Goal: Task Accomplishment & Management: Manage account settings

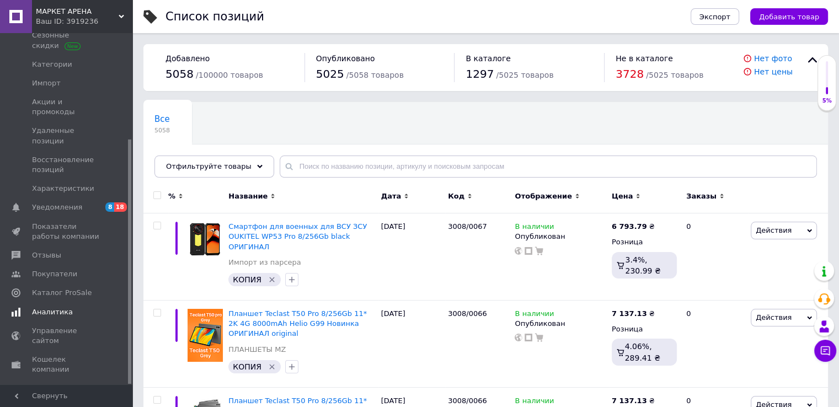
click at [73, 307] on span "Аналитика" at bounding box center [67, 312] width 70 height 10
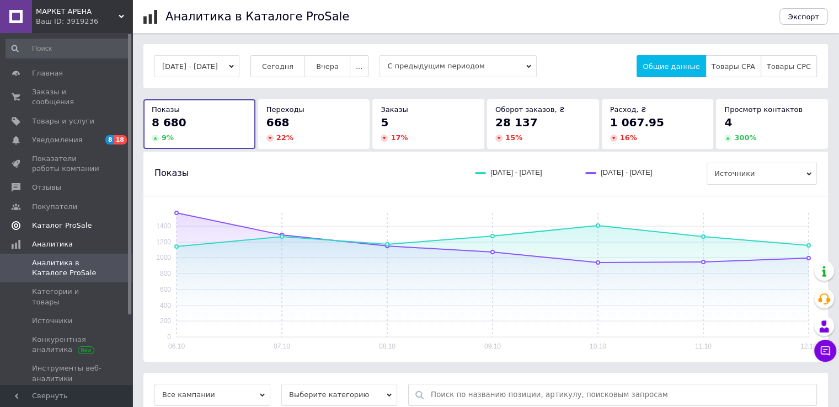
click at [76, 221] on span "Каталог ProSale" at bounding box center [62, 226] width 60 height 10
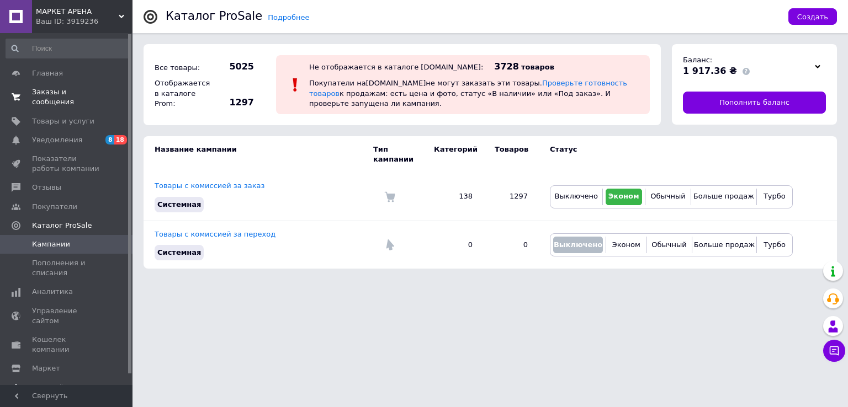
click at [75, 94] on span "Заказы и сообщения" at bounding box center [67, 97] width 70 height 20
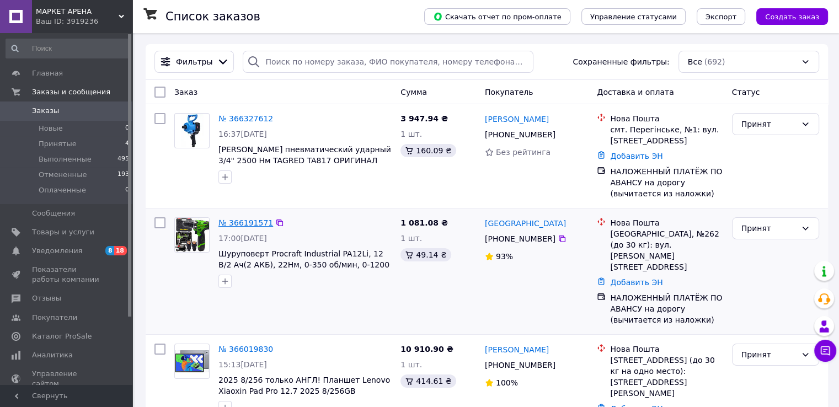
click at [235, 224] on link "№ 366191571" at bounding box center [246, 223] width 55 height 9
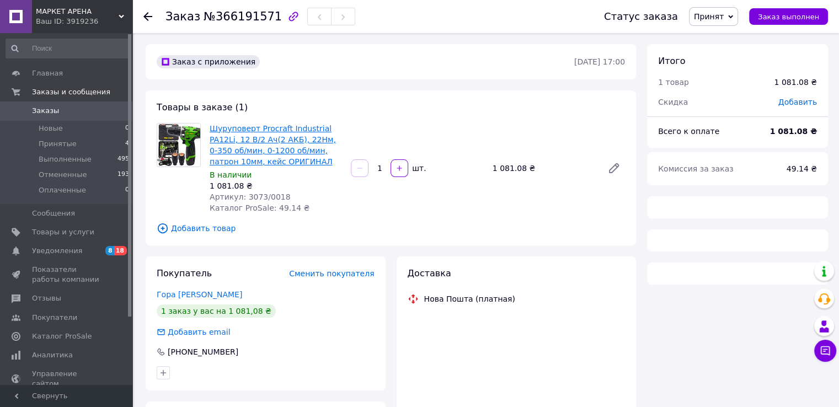
click at [264, 150] on link "Шуруповерт Procraft Industrial PA12Li, 12 В/2 Ач(2 АКБ), 22Нм, 0-350 об/мин, 0-…" at bounding box center [273, 145] width 126 height 42
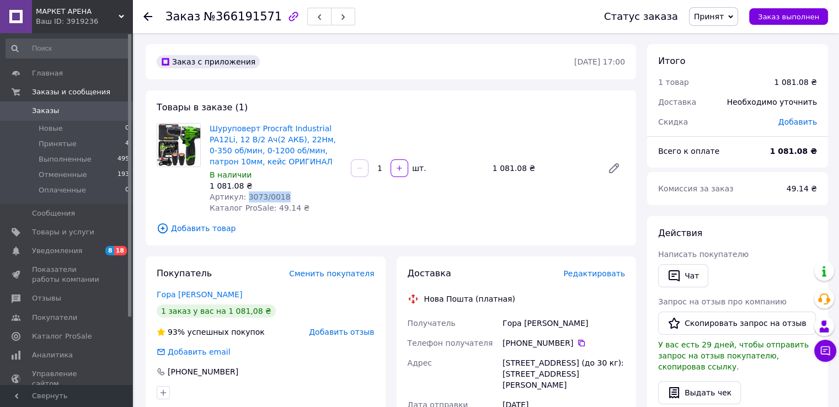
drag, startPoint x: 286, startPoint y: 194, endPoint x: 243, endPoint y: 199, distance: 43.3
click at [243, 199] on div "Артикул: 3073/0018" at bounding box center [276, 196] width 132 height 11
copy span "3073/0018"
click at [67, 236] on span "Товары и услуги" at bounding box center [63, 232] width 62 height 10
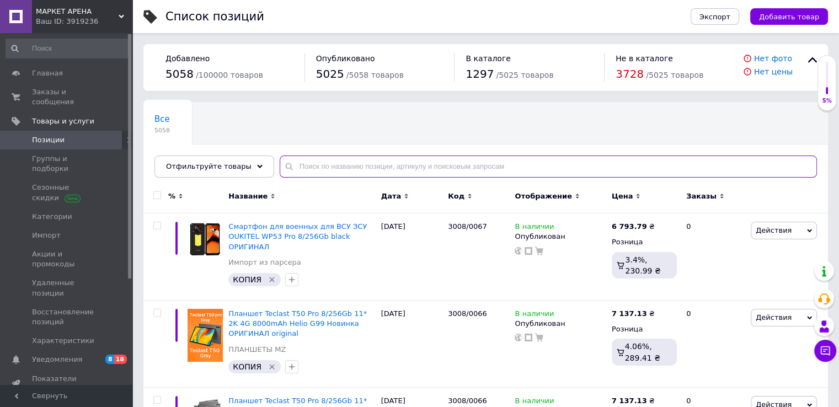
click at [360, 171] on input "text" at bounding box center [548, 167] width 537 height 22
paste input "3073/0018"
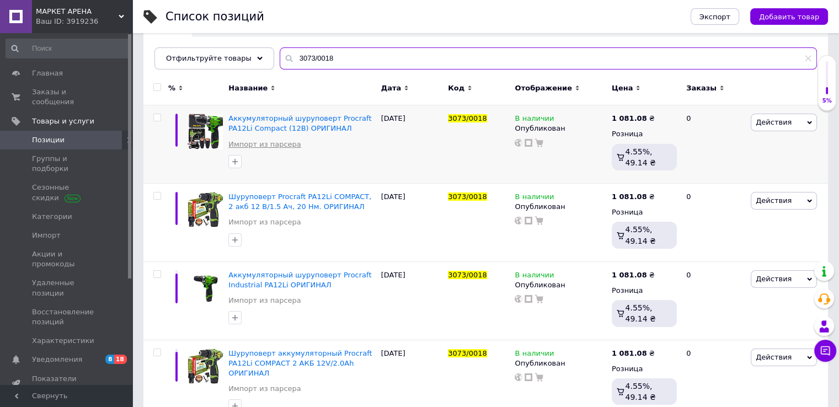
scroll to position [110, 0]
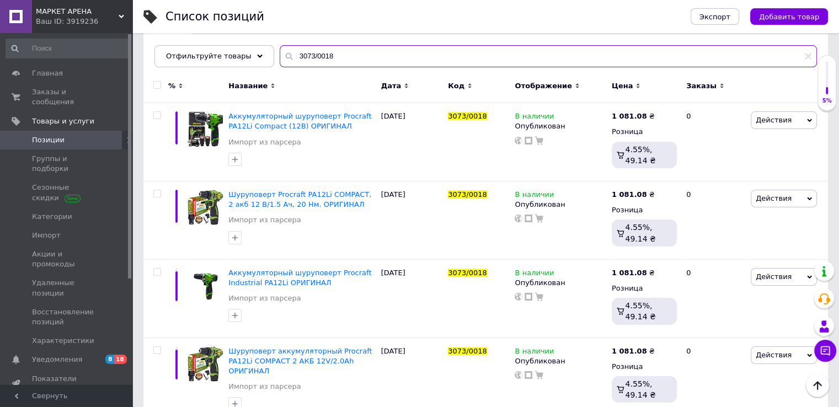
type input "3073/0018"
click at [765, 118] on span "Действия" at bounding box center [774, 120] width 36 height 8
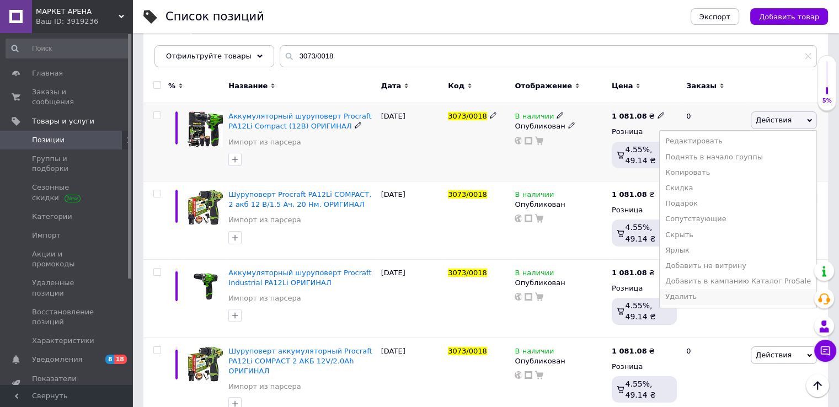
click at [698, 300] on li "Удалить" at bounding box center [738, 296] width 157 height 15
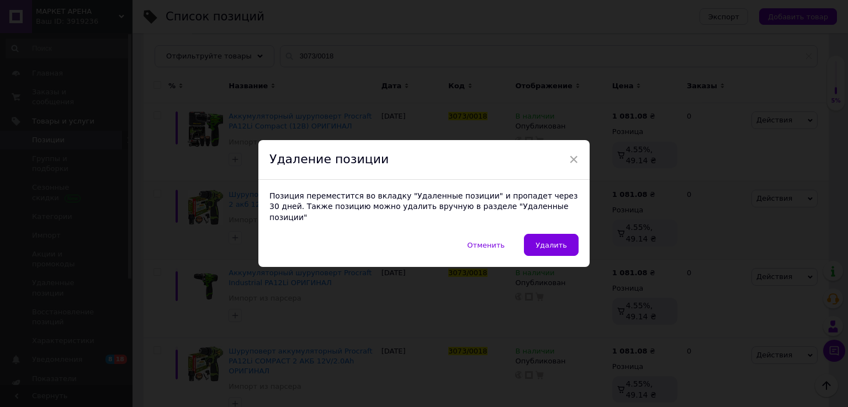
click at [551, 234] on button "Удалить" at bounding box center [551, 245] width 55 height 22
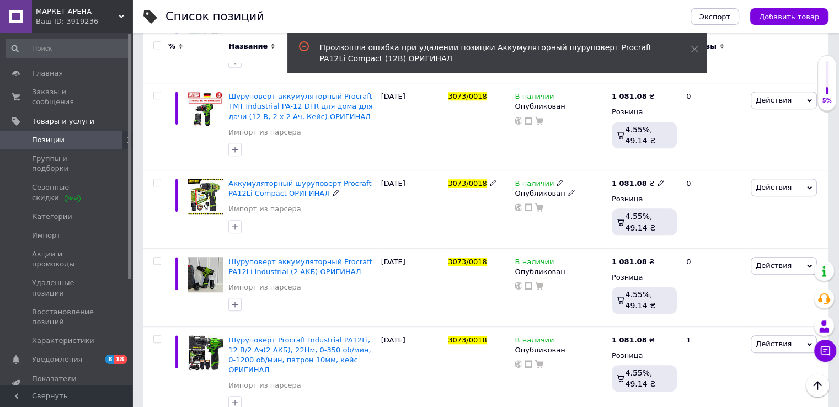
scroll to position [788, 0]
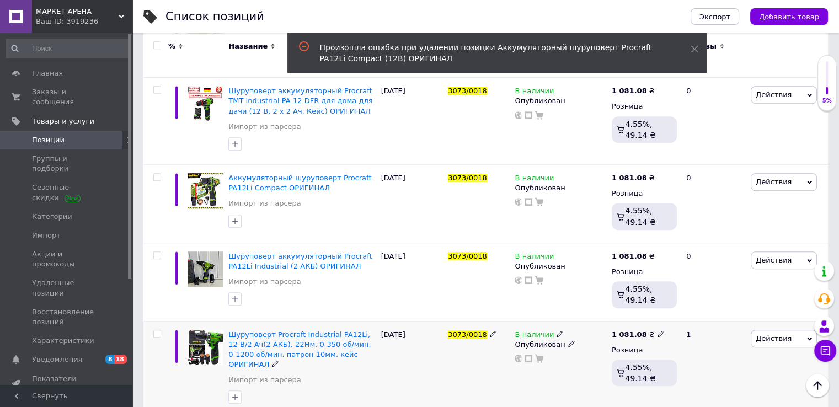
click at [766, 335] on div "Действия Редактировать Поднять в начало группы Копировать Скидка Подарок Сопутс…" at bounding box center [788, 369] width 80 height 97
click at [764, 334] on span "Действия" at bounding box center [774, 338] width 36 height 8
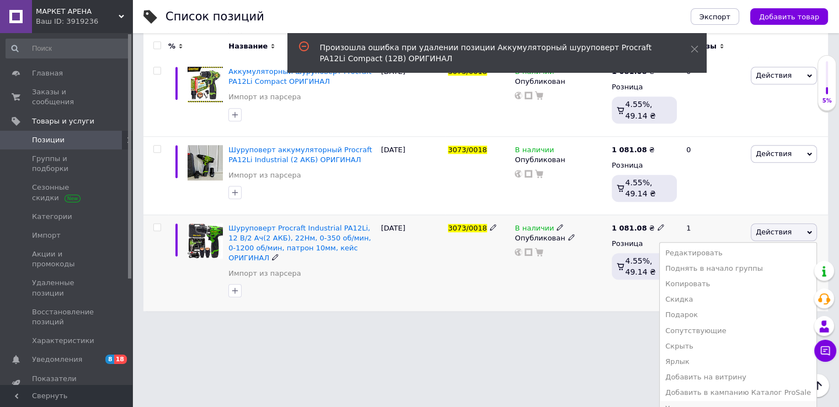
click at [704, 401] on li "Удалить" at bounding box center [738, 408] width 157 height 15
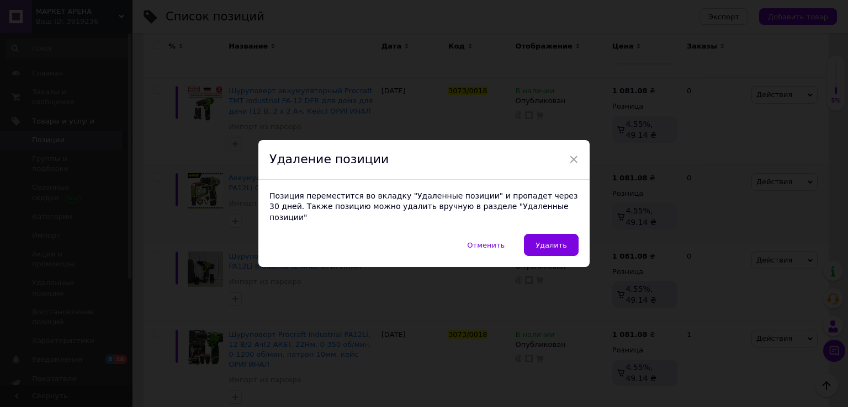
click at [556, 241] on span "Удалить" at bounding box center [550, 245] width 31 height 8
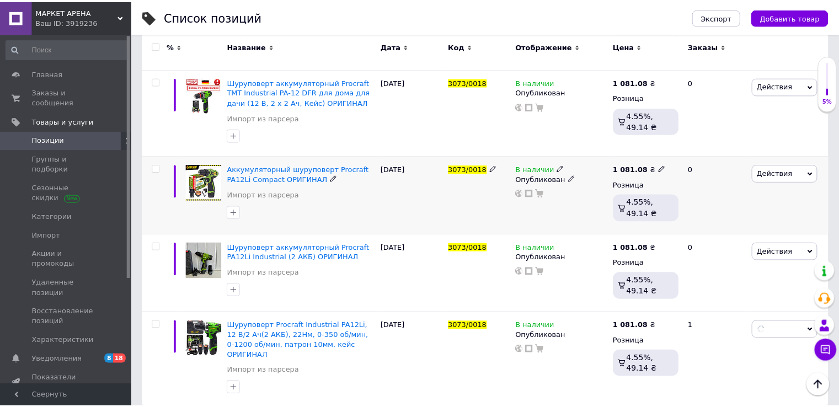
scroll to position [770, 0]
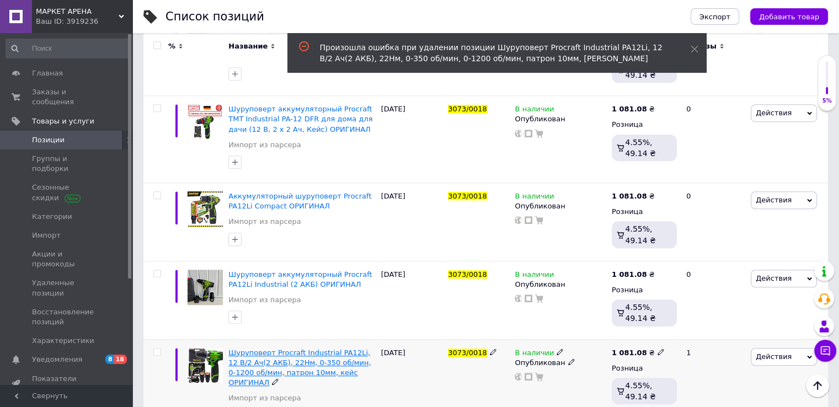
click at [296, 349] on span "Шуруповерт Procraft Industrial PA12Li, 12 В/2 Ач(2 АКБ), 22Нм, 0-350 об/мин, 0-…" at bounding box center [299, 368] width 142 height 39
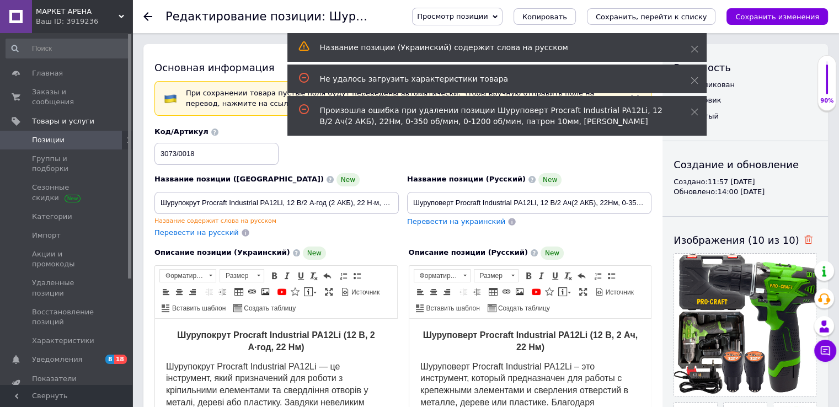
click at [805, 240] on icon at bounding box center [809, 240] width 8 height 8
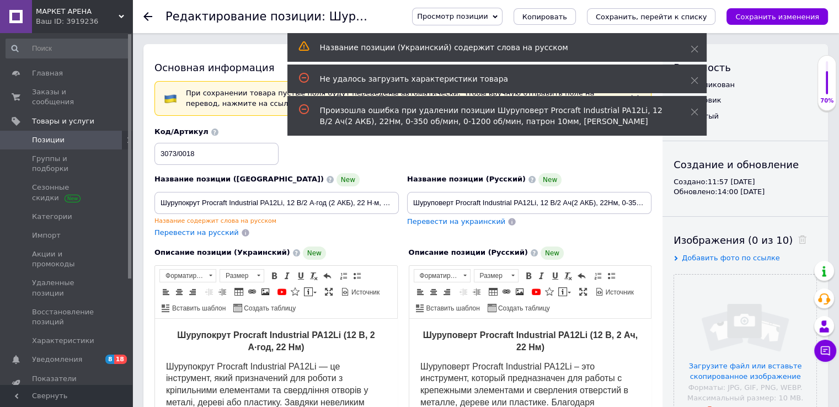
click at [773, 16] on icon "Сохранить изменения" at bounding box center [778, 17] width 84 height 8
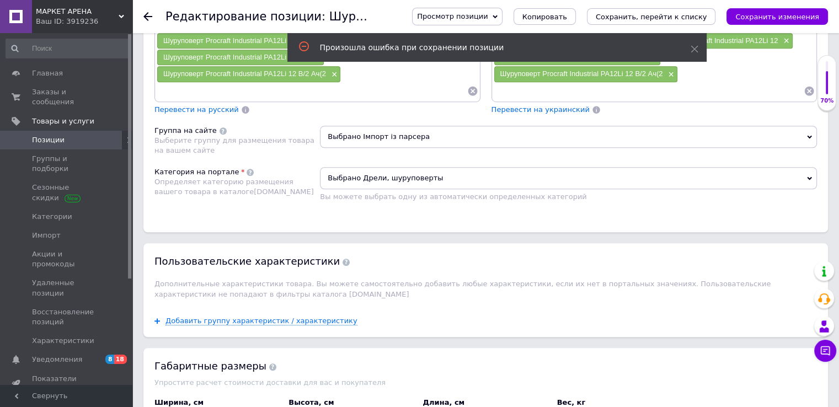
scroll to position [1031, 0]
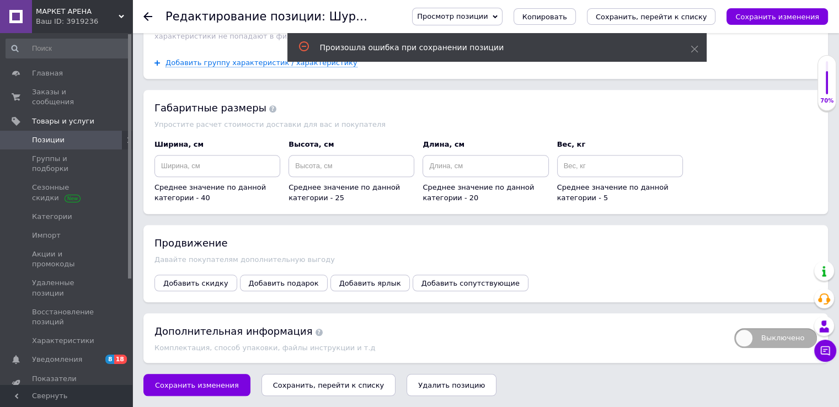
click at [424, 388] on span "Удалить позицию" at bounding box center [451, 385] width 67 height 8
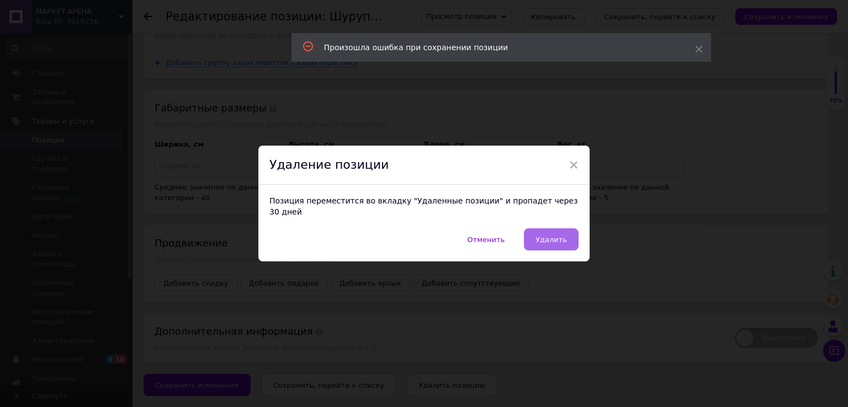
click at [545, 236] on span "Удалить" at bounding box center [550, 240] width 31 height 8
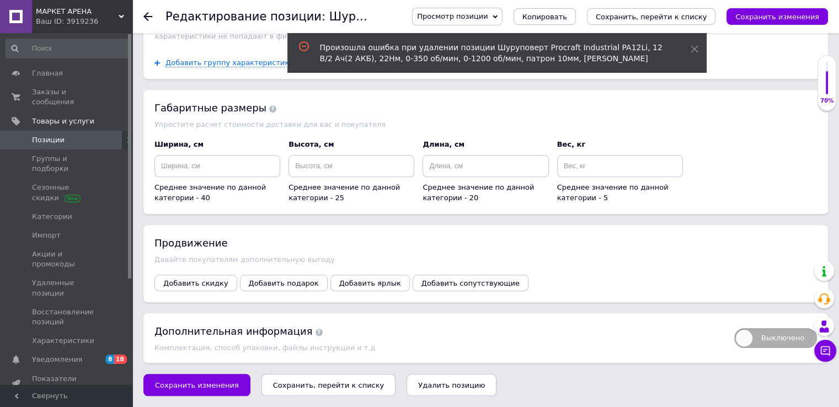
click at [105, 135] on span at bounding box center [117, 140] width 30 height 10
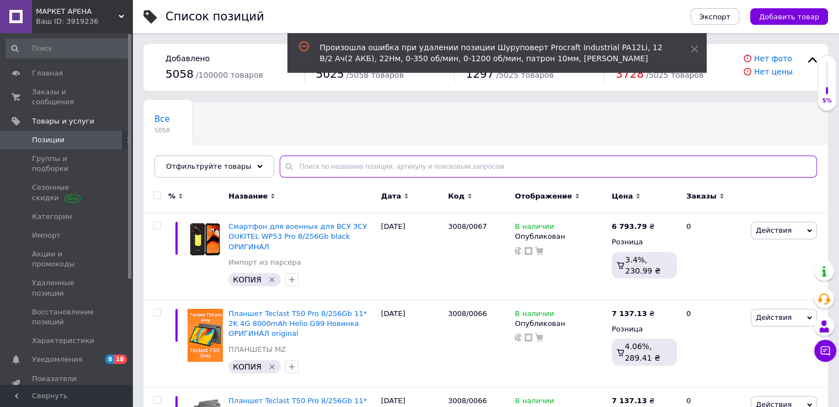
click at [348, 168] on input "text" at bounding box center [548, 167] width 537 height 22
paste input "[URL][DOMAIN_NAME]"
type input "[URL][DOMAIN_NAME]"
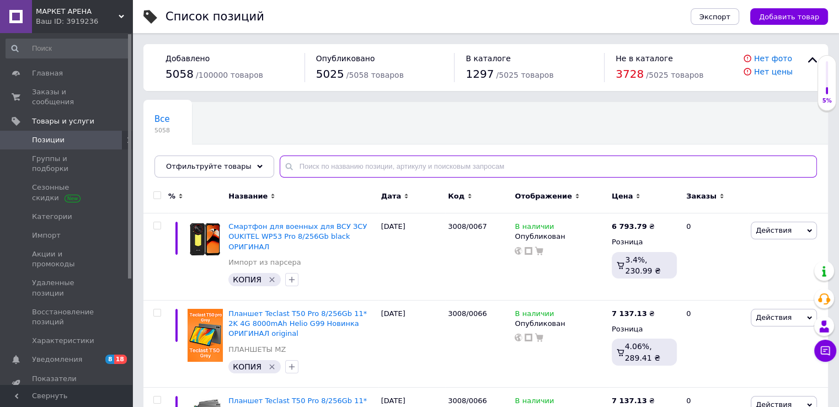
click at [310, 163] on input "text" at bounding box center [548, 167] width 537 height 22
paste input "3073/0018"
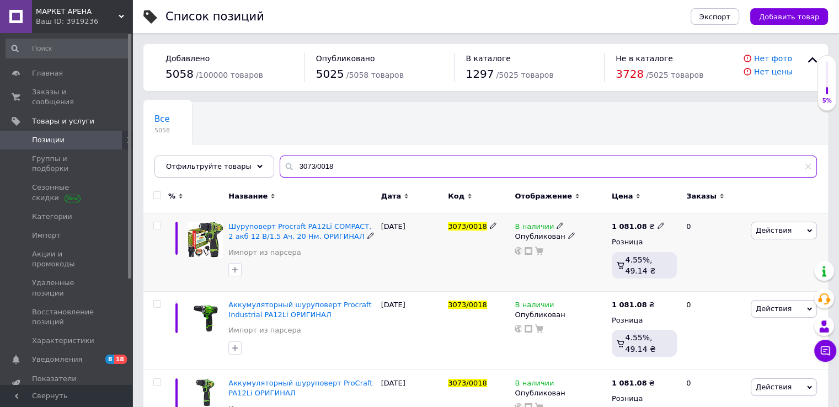
type input "3073/0018"
click at [158, 226] on input "checkbox" at bounding box center [156, 225] width 7 height 7
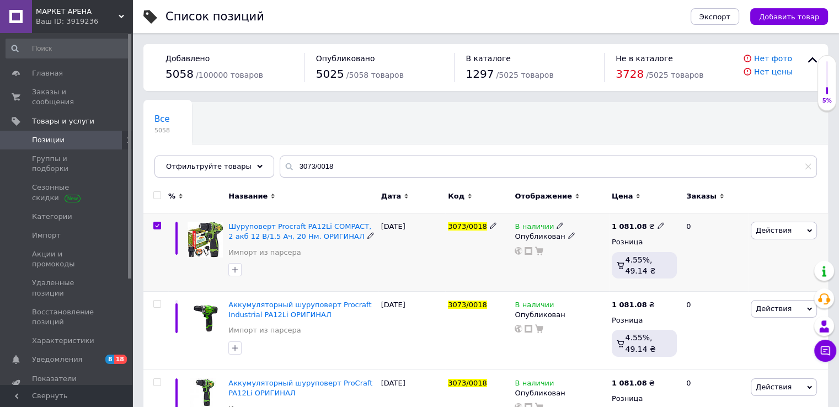
checkbox input "true"
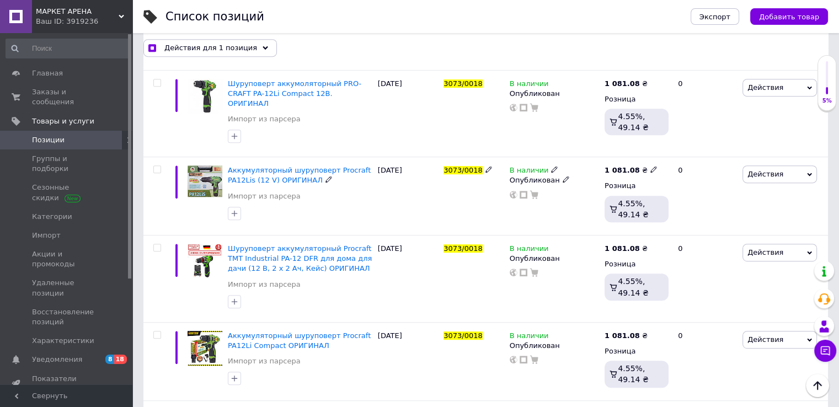
scroll to position [787, 0]
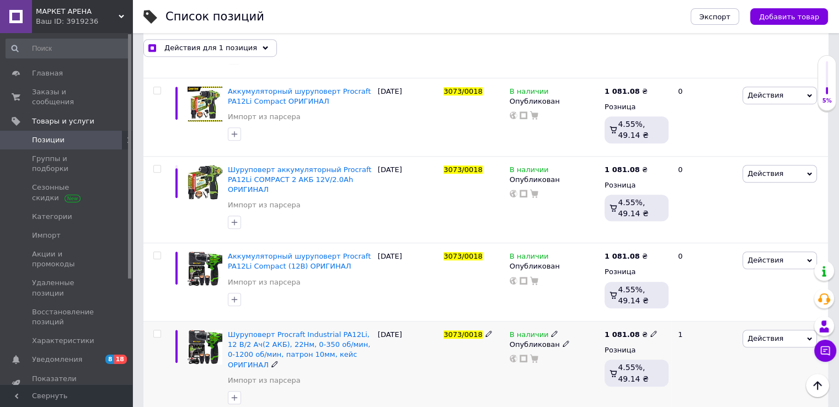
click at [159, 331] on input "checkbox" at bounding box center [156, 334] width 7 height 7
checkbox input "true"
click at [157, 252] on input "checkbox" at bounding box center [156, 255] width 7 height 7
checkbox input "true"
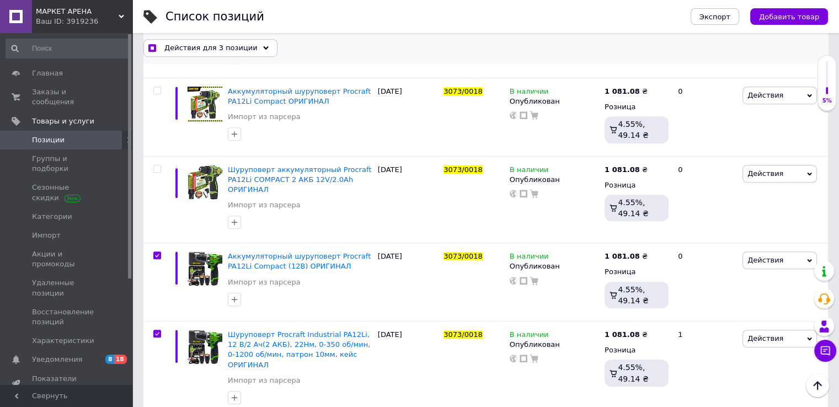
click at [205, 48] on span "Действия для 3 позиции" at bounding box center [210, 48] width 93 height 10
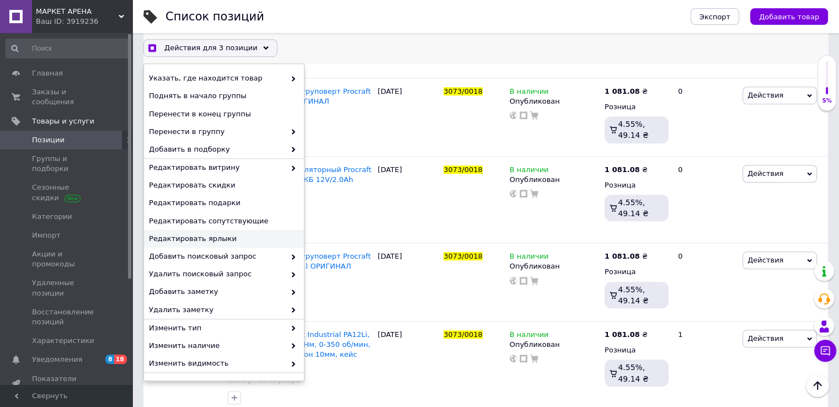
scroll to position [69, 0]
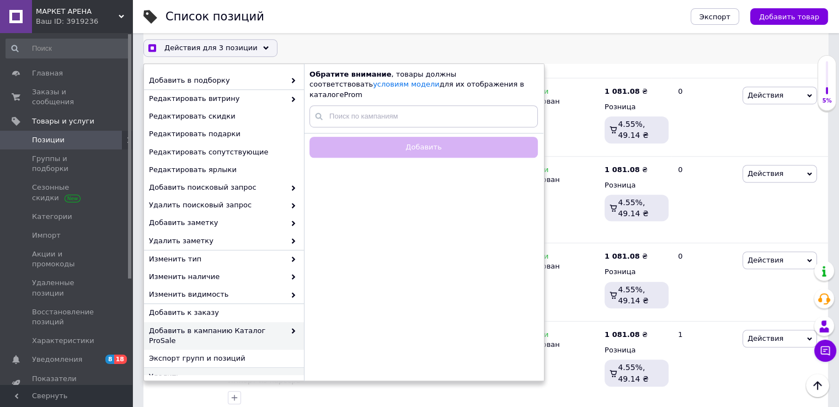
click at [192, 372] on span "Удалить" at bounding box center [222, 377] width 147 height 10
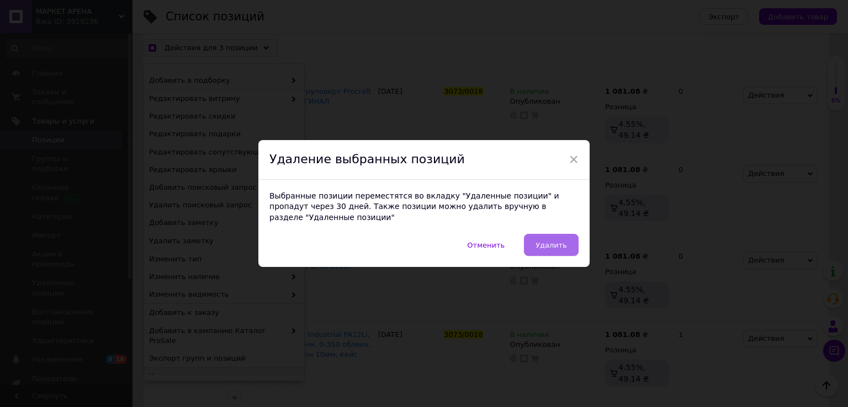
click at [558, 241] on span "Удалить" at bounding box center [550, 245] width 31 height 8
checkbox input "true"
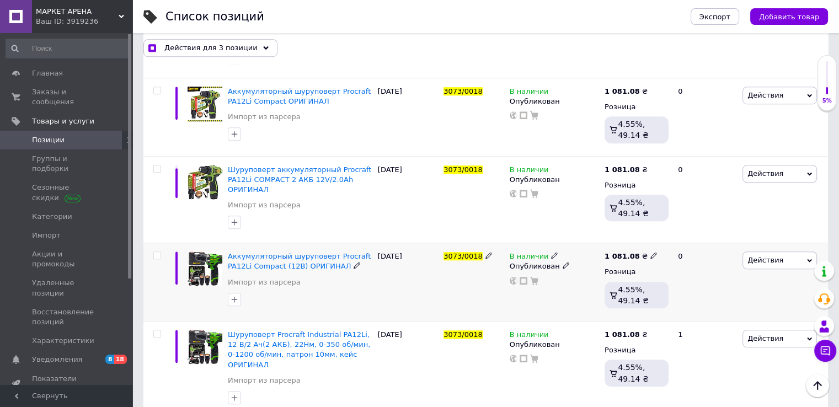
checkbox input "false"
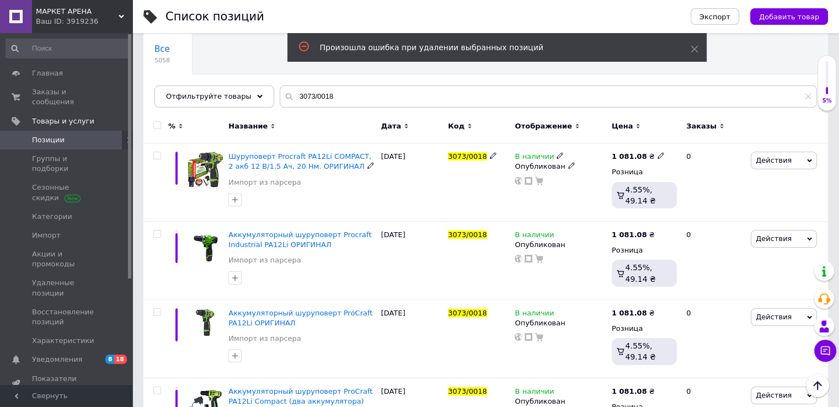
scroll to position [0, 0]
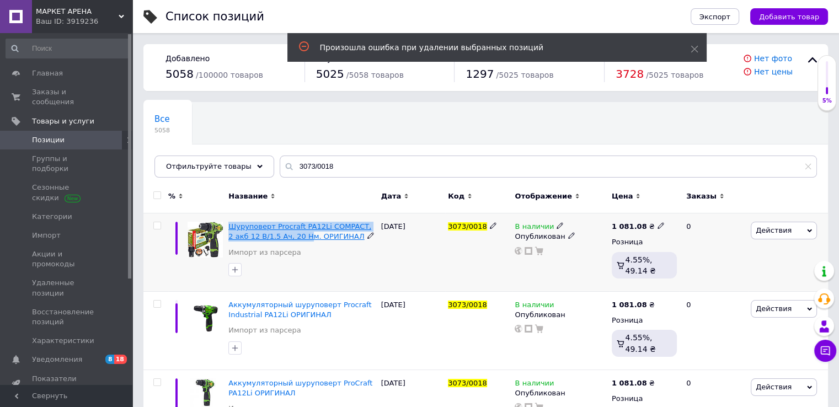
drag, startPoint x: 229, startPoint y: 228, endPoint x: 281, endPoint y: 232, distance: 52.0
click at [281, 232] on div "Шуруповерт Procraft PA12Li COMPACT, 2 акб 12 В/1.5 Ач, 20 Нм. ОРИГИНАЛ Импорт и…" at bounding box center [302, 253] width 152 height 78
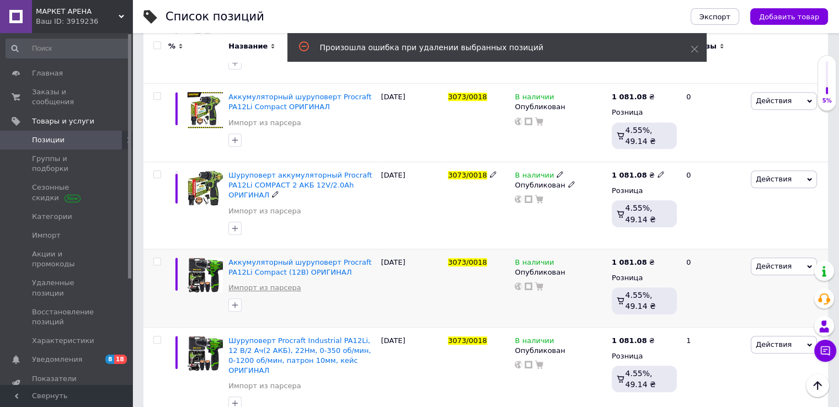
scroll to position [788, 0]
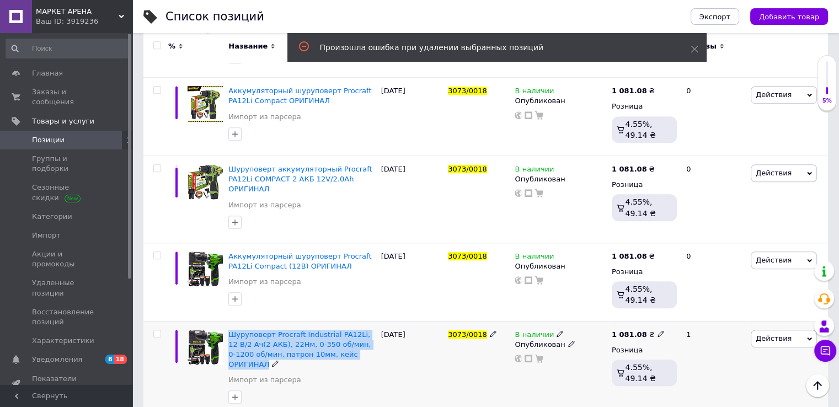
drag, startPoint x: 226, startPoint y: 321, endPoint x: 352, endPoint y: 343, distance: 127.7
click at [352, 343] on div "Шуруповерт Procraft Industrial PA12Li, 12 В/2 Ач(2 АКБ), 22Нм, 0-350 об/мин, 0-…" at bounding box center [302, 369] width 152 height 97
copy div "Шуруповерт Procraft Industrial PA12Li, 12 В/2 Ач(2 АКБ), 22Нм, 0-350 об/мин, 0-…"
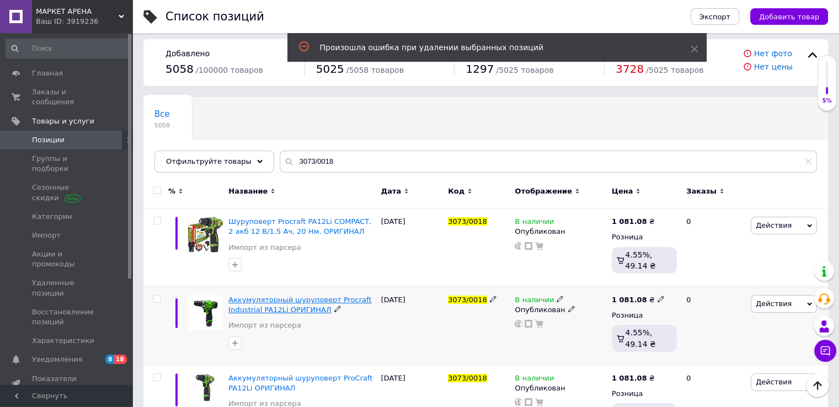
scroll to position [0, 0]
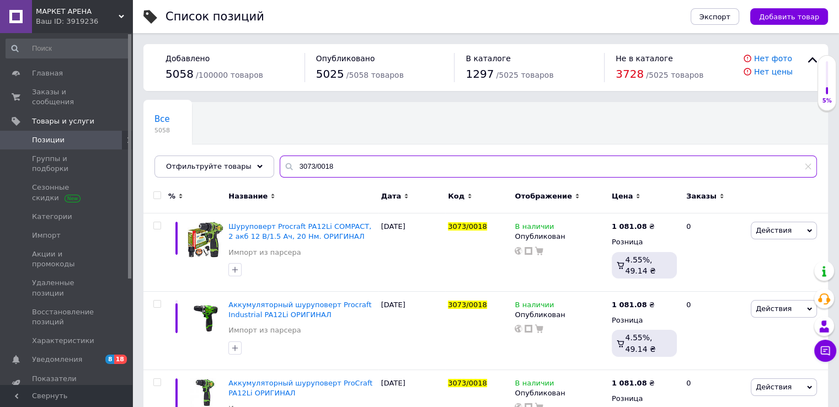
drag, startPoint x: 374, startPoint y: 158, endPoint x: 134, endPoint y: 168, distance: 240.8
paste input "Шуруповерт Procraft Industrial PA12Li, 12 В/2 Ач(2 АКБ), 22Нм, 0-350 об/мин, 0-…"
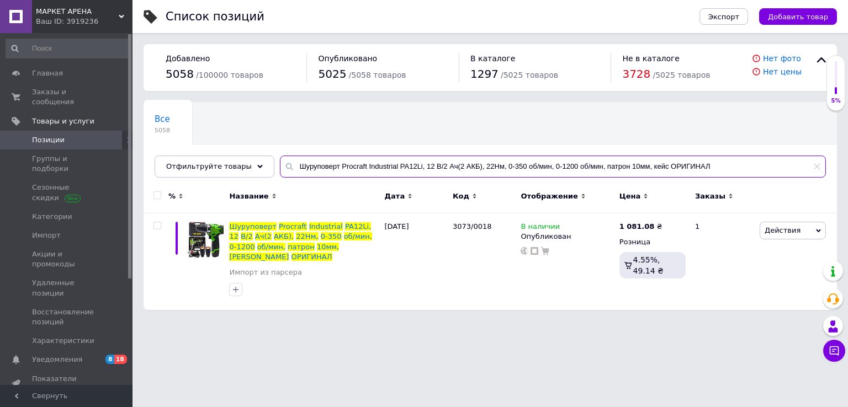
type input "Шуруповерт Procraft Industrial PA12Li, 12 В/2 Ач(2 АКБ), 22Нм, 0-350 об/мин, 0-…"
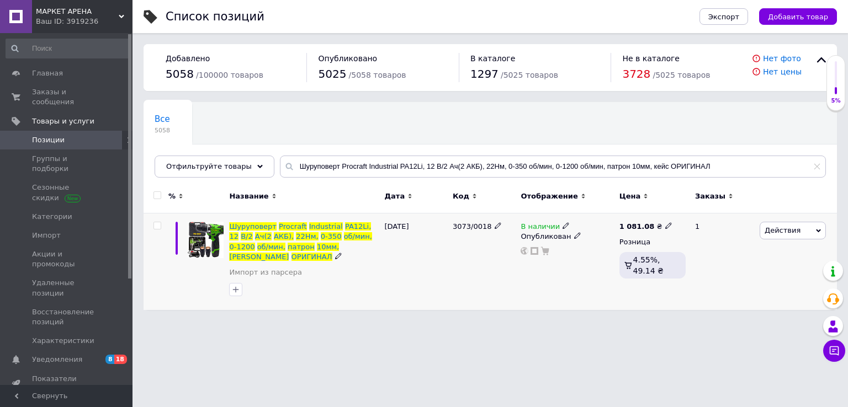
click at [784, 227] on span "Действия" at bounding box center [782, 230] width 36 height 8
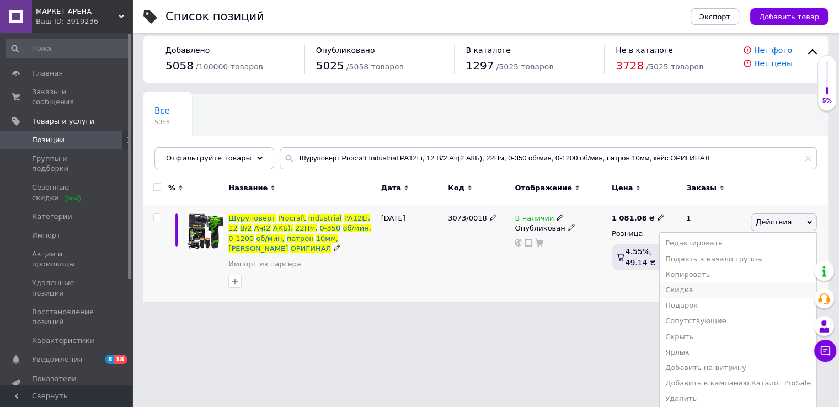
scroll to position [10, 0]
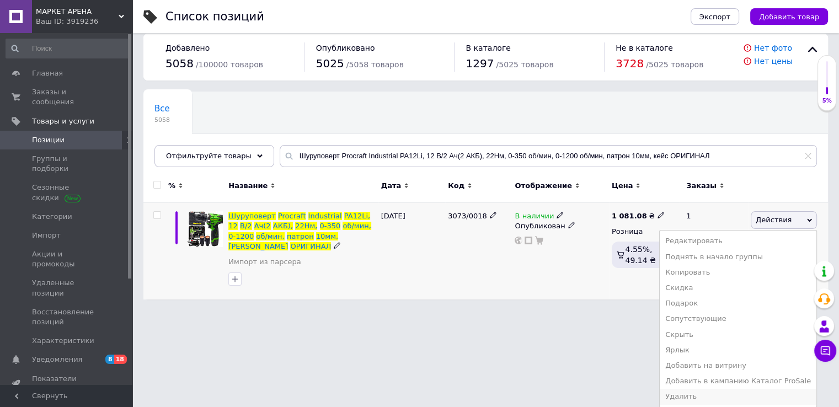
click at [709, 394] on li "Удалить" at bounding box center [738, 396] width 157 height 15
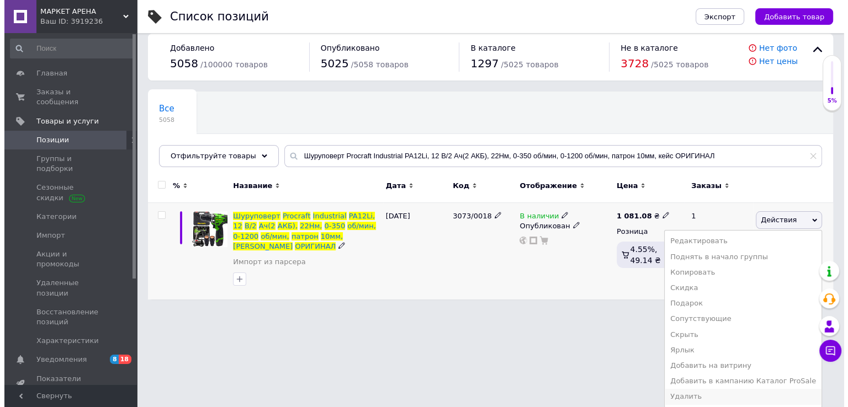
scroll to position [0, 0]
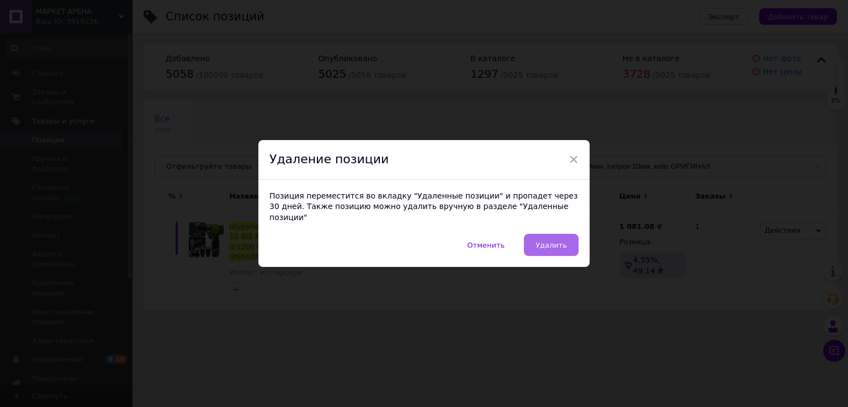
click at [546, 241] on span "Удалить" at bounding box center [550, 245] width 31 height 8
